Goal: Task Accomplishment & Management: Manage account settings

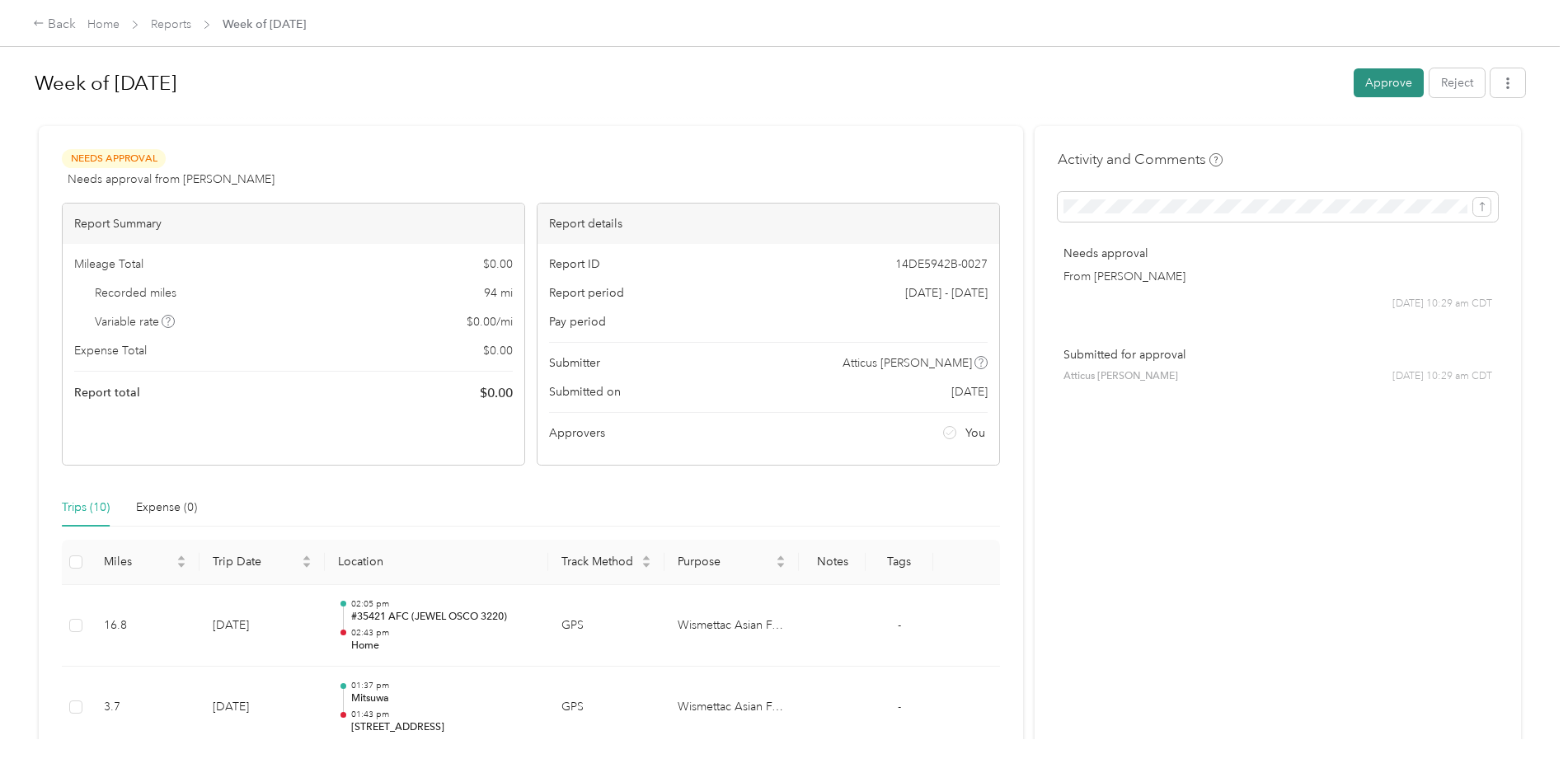
click at [1374, 87] on button "Approve" at bounding box center [1388, 82] width 70 height 29
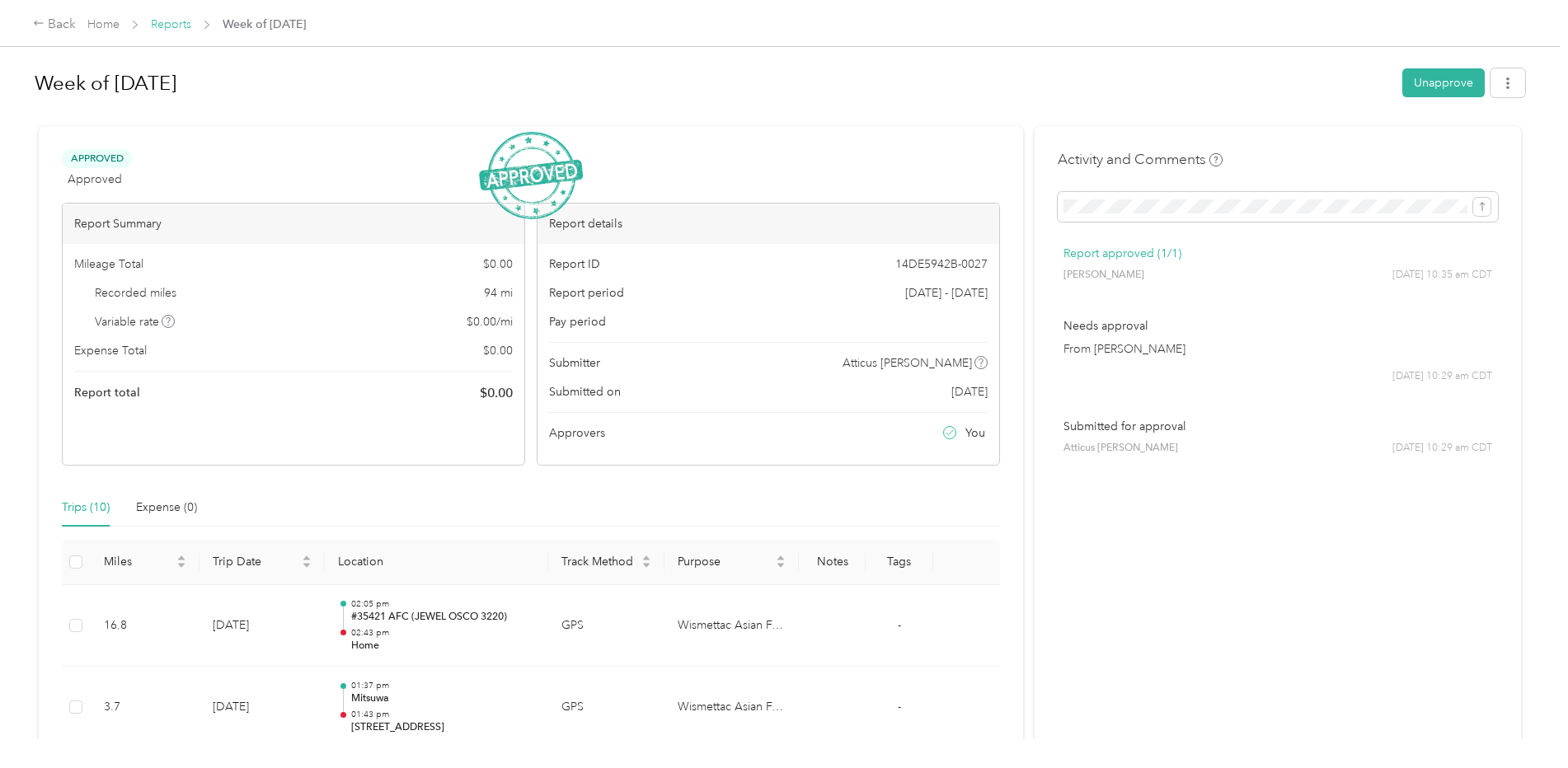
click at [178, 26] on link "Reports" at bounding box center [171, 24] width 40 height 14
